Goal: Task Accomplishment & Management: Manage account settings

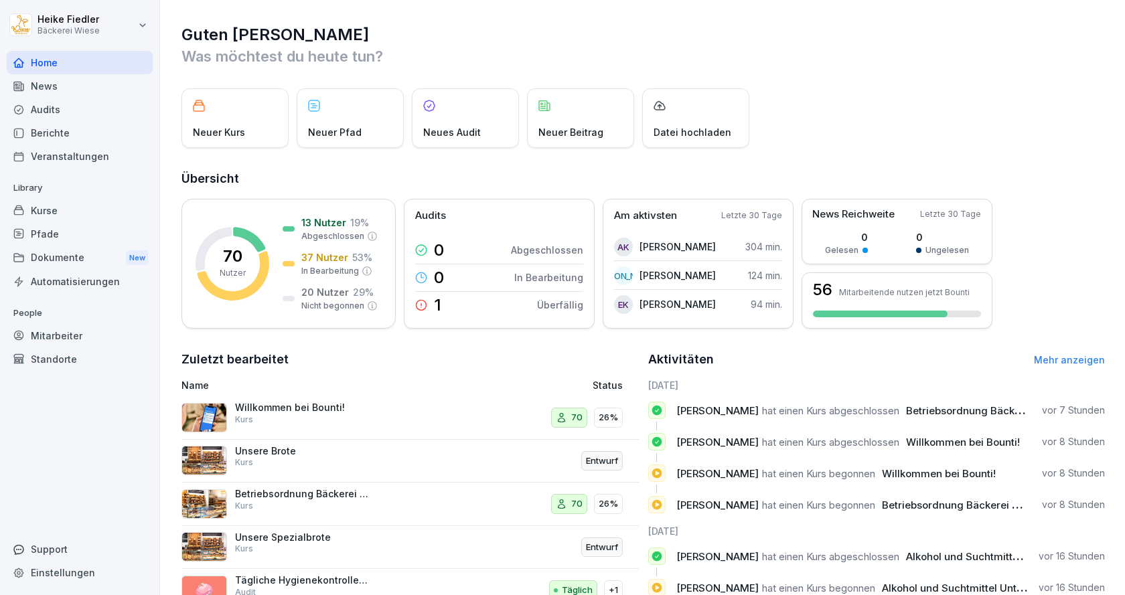
click at [46, 216] on div "Kurse" at bounding box center [80, 210] width 146 height 23
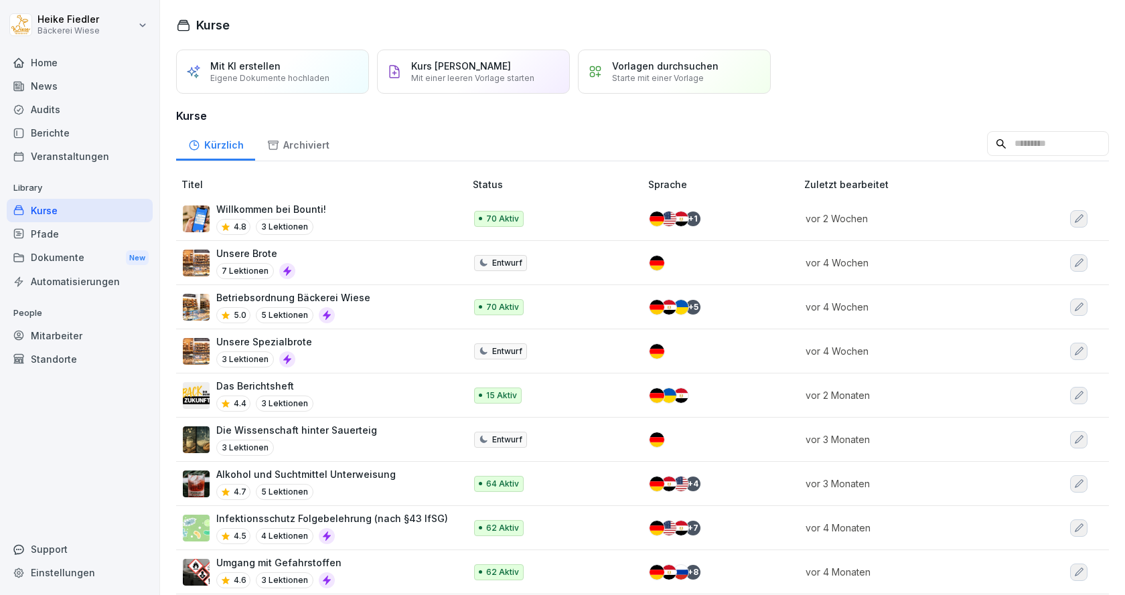
click at [393, 311] on div "Betriebsordnung Bäckerei Wiese 5.0 5 Lektionen" at bounding box center [317, 307] width 268 height 33
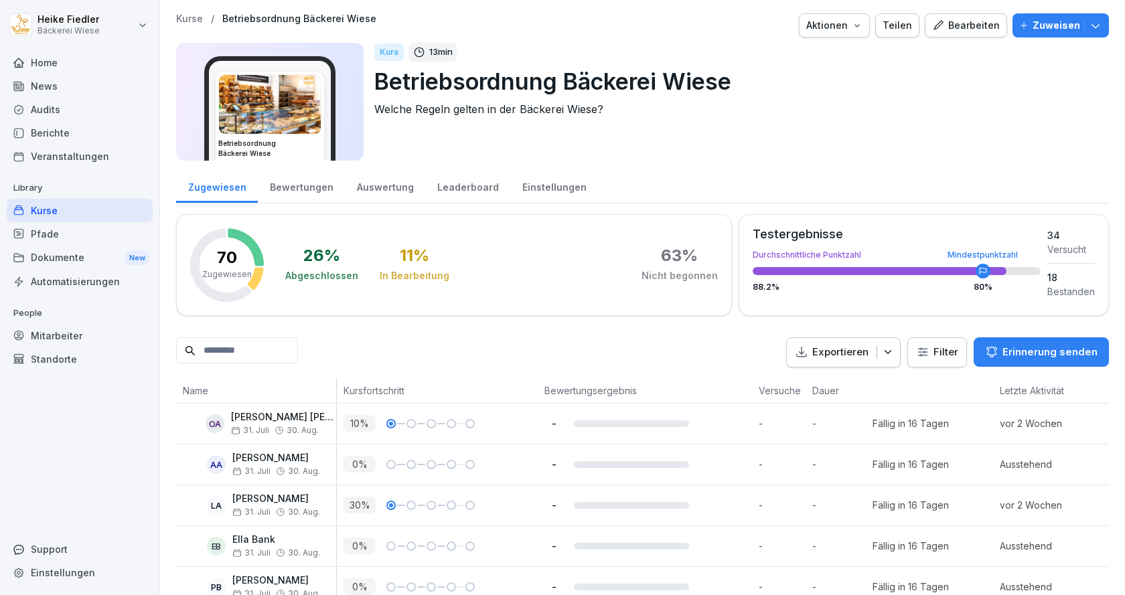
click at [1048, 29] on p "Zuweisen" at bounding box center [1056, 25] width 48 height 15
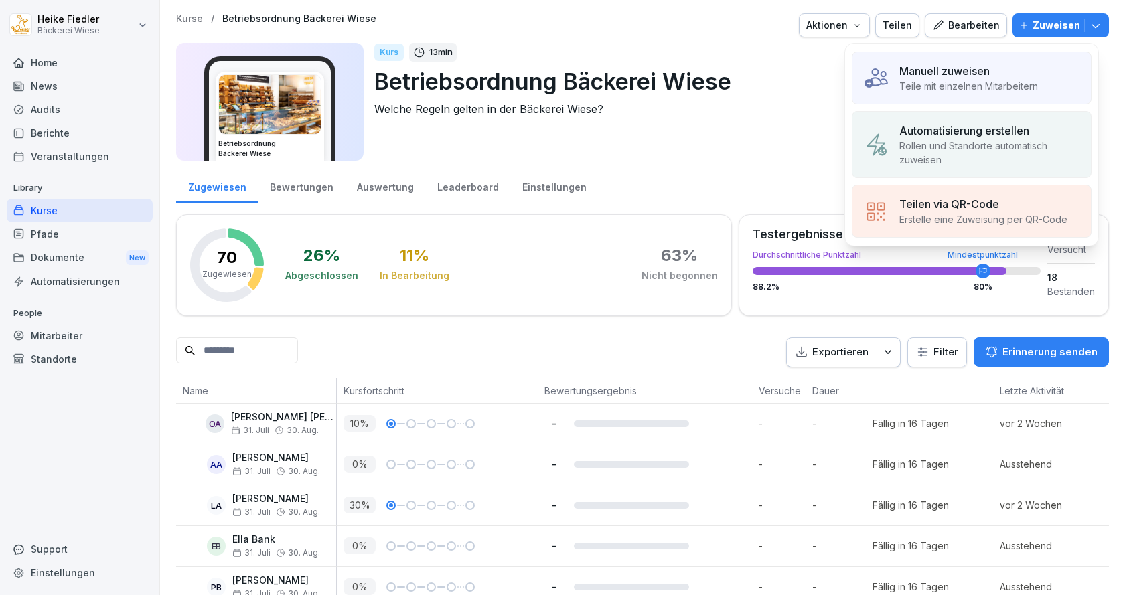
click at [977, 70] on p "Manuell zuweisen" at bounding box center [944, 71] width 90 height 16
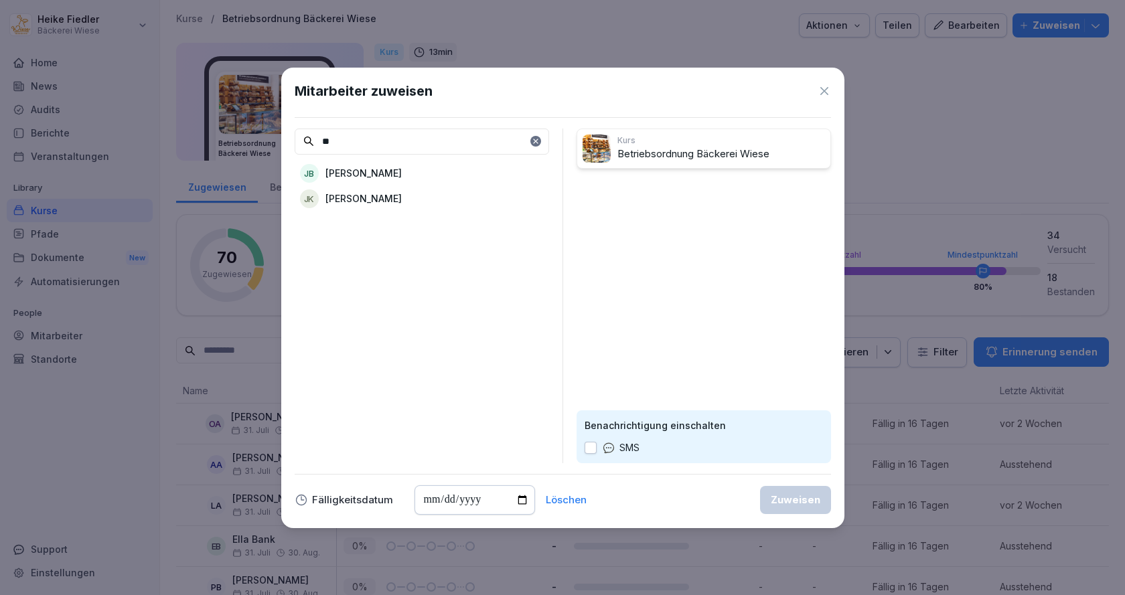
type input "*"
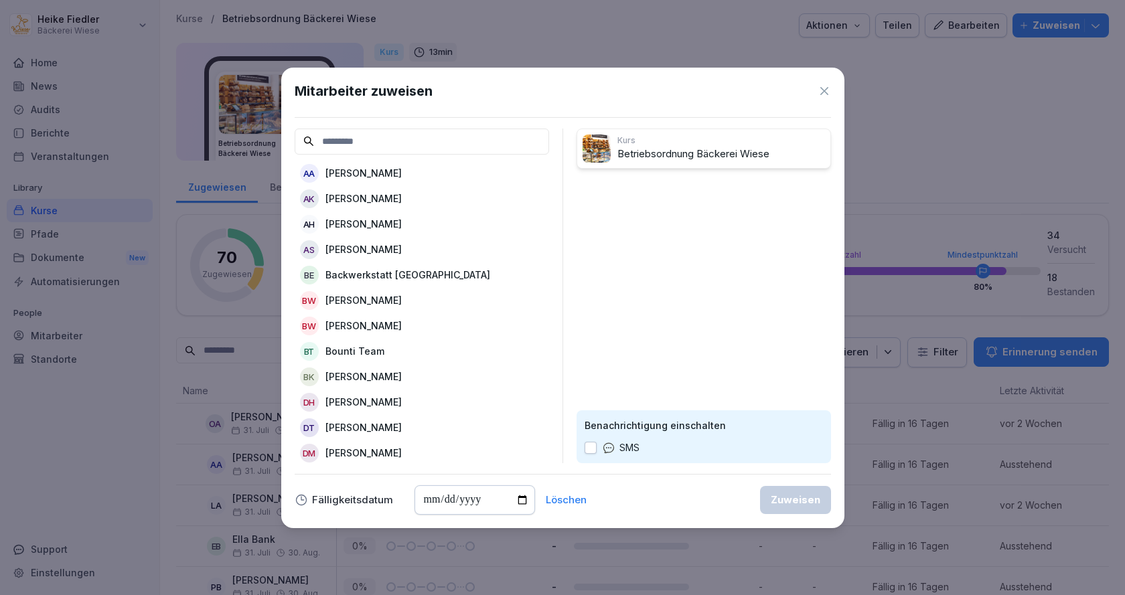
click at [821, 90] on icon at bounding box center [823, 90] width 13 height 13
